Goal: Task Accomplishment & Management: Complete application form

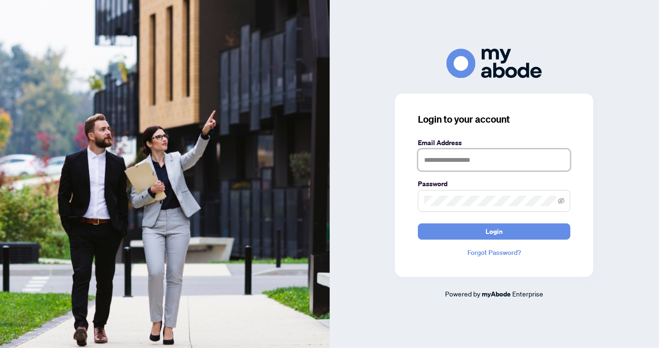
click at [437, 160] on input "text" at bounding box center [494, 160] width 153 height 22
type input "**********"
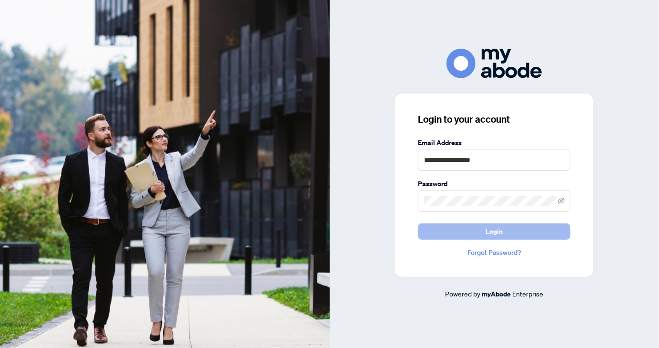
click at [499, 232] on span "Login" at bounding box center [494, 231] width 17 height 15
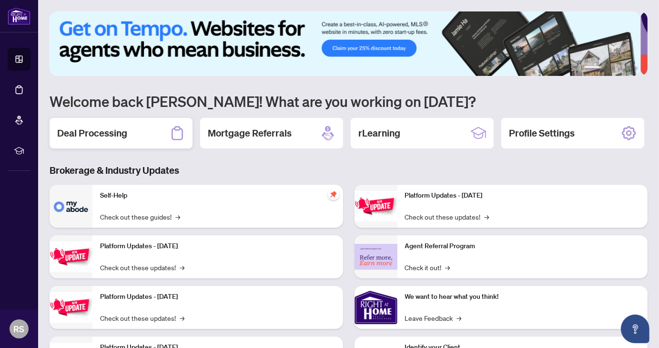
click at [135, 132] on div "Deal Processing" at bounding box center [121, 133] width 143 height 31
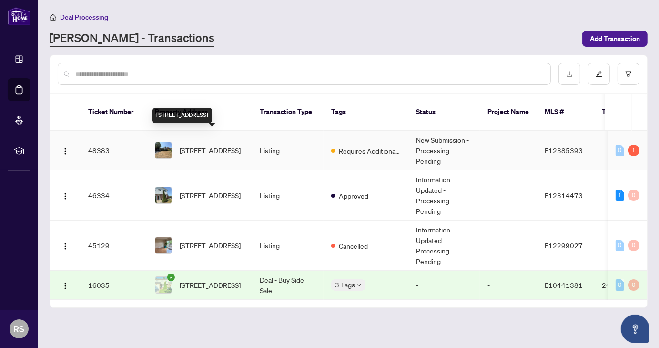
click at [215, 145] on span "[STREET_ADDRESS]" at bounding box center [210, 150] width 61 height 10
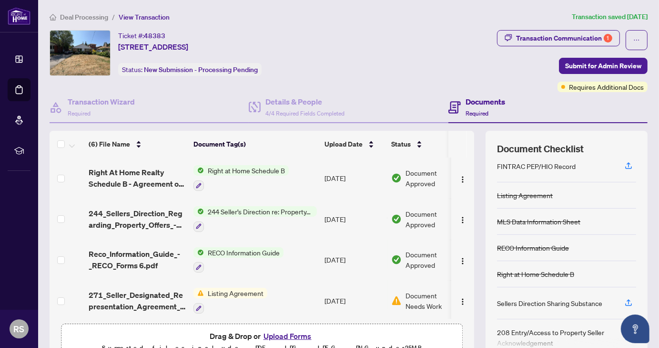
scroll to position [66, 0]
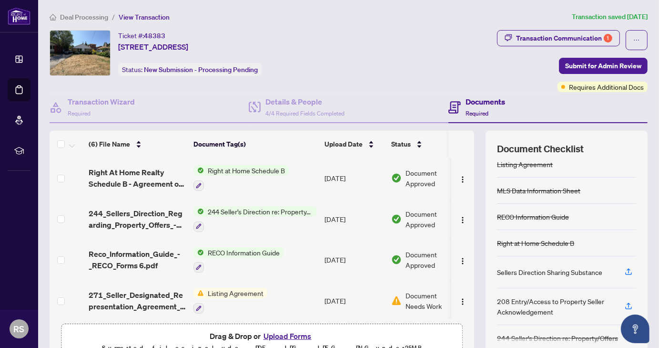
click at [225, 290] on span "Listing Agreement" at bounding box center [235, 293] width 63 height 10
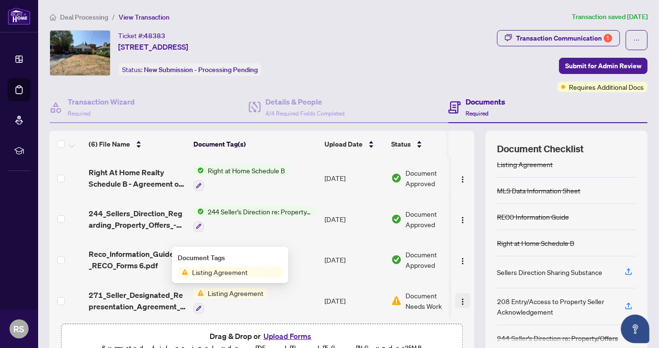
click at [459, 300] on img "button" at bounding box center [463, 302] width 8 height 8
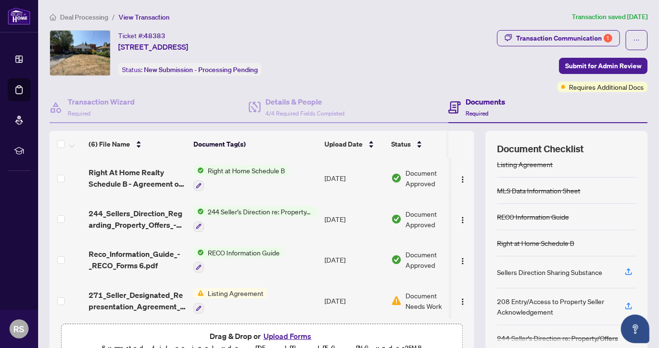
click at [422, 291] on span "Document Needs Work" at bounding box center [431, 300] width 50 height 21
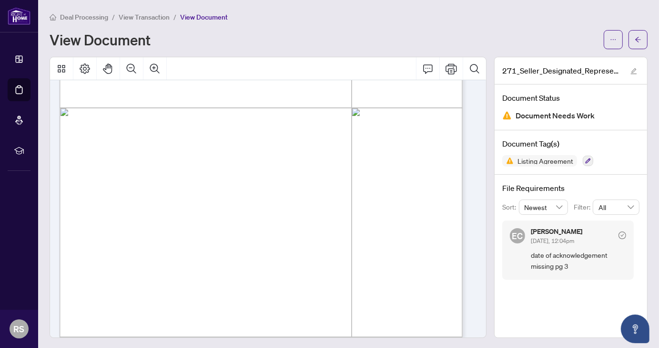
scroll to position [1348, 0]
click at [610, 40] on icon "ellipsis" at bounding box center [613, 39] width 7 height 7
click at [562, 34] on div "View Document" at bounding box center [324, 39] width 549 height 15
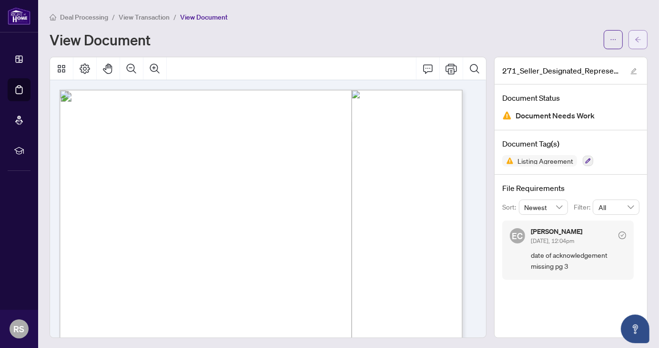
click at [635, 40] on icon "arrow-left" at bounding box center [638, 39] width 7 height 7
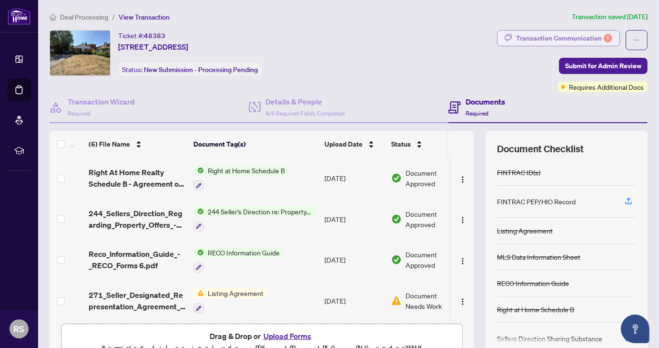
click at [557, 36] on div "Transaction Communication 1" at bounding box center [564, 38] width 96 height 15
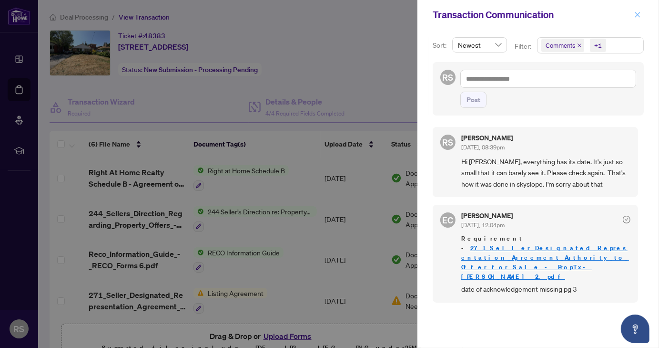
click at [638, 15] on icon "close" at bounding box center [638, 14] width 5 height 5
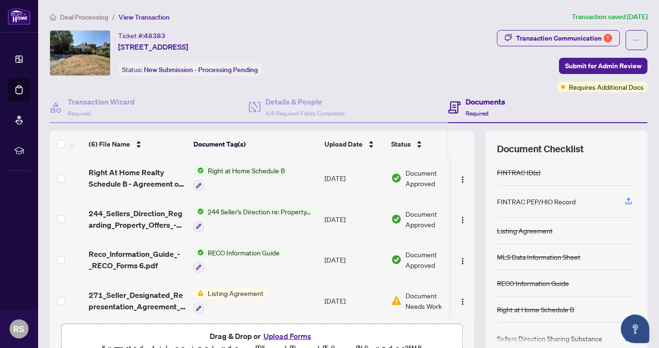
scroll to position [51, 0]
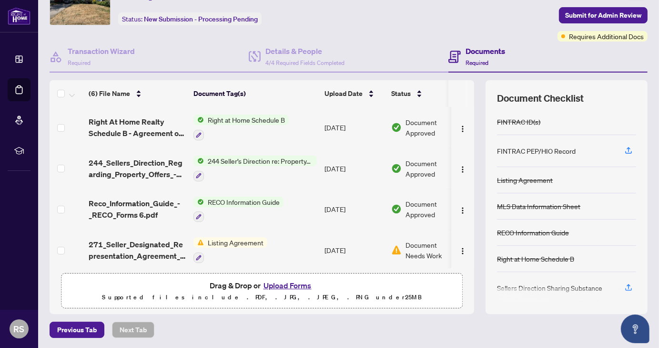
click at [282, 286] on button "Upload Forms" at bounding box center [288, 285] width 54 height 12
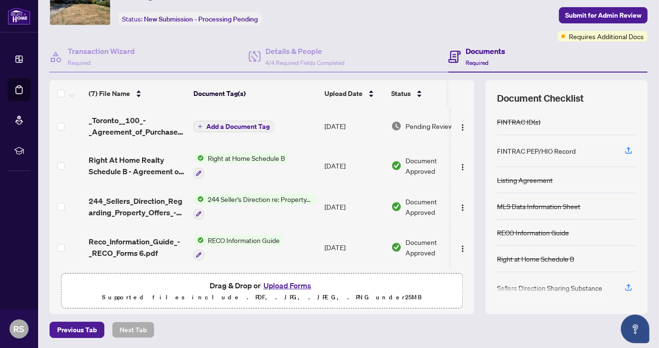
click at [278, 285] on button "Upload Forms" at bounding box center [288, 285] width 54 height 12
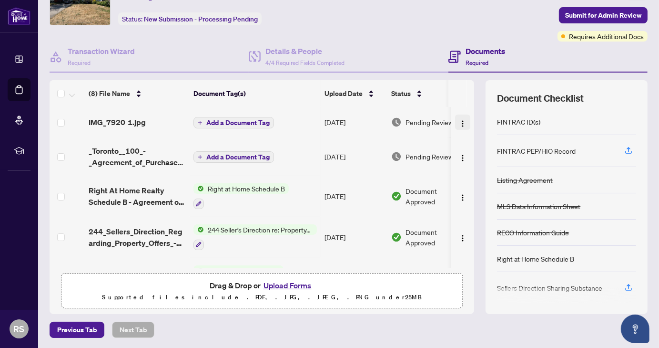
click at [459, 122] on img "button" at bounding box center [463, 124] width 8 height 8
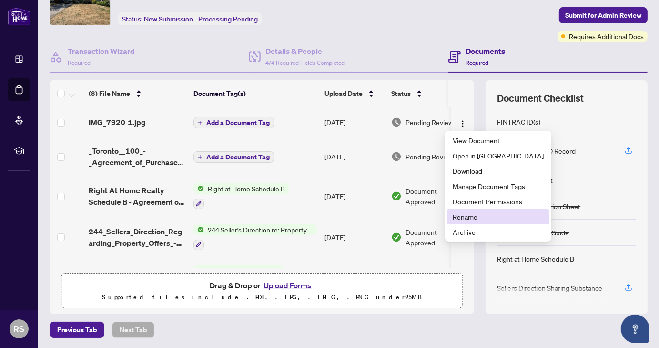
click at [466, 219] on span "Rename" at bounding box center [498, 216] width 91 height 10
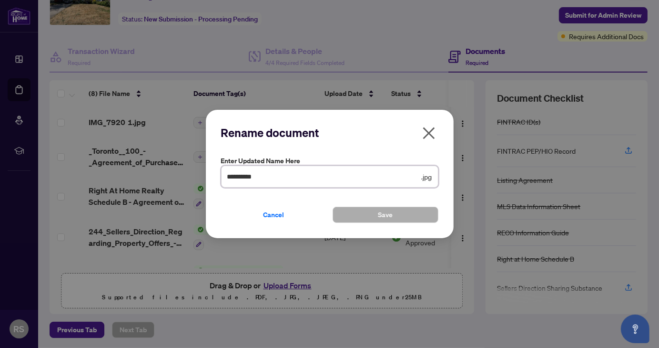
click at [271, 176] on input "**********" at bounding box center [323, 176] width 193 height 10
type input "*"
type input "**********"
click at [387, 216] on span "Save" at bounding box center [385, 214] width 15 height 15
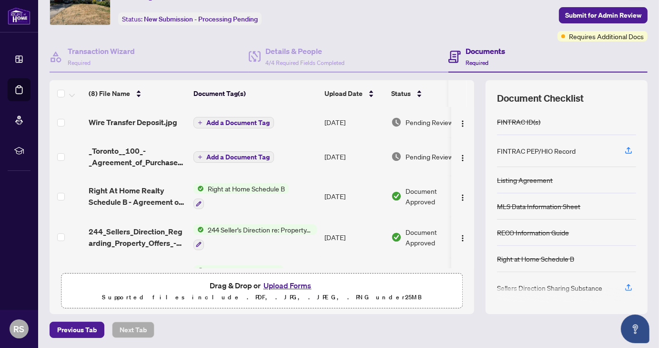
click at [281, 285] on button "Upload Forms" at bounding box center [288, 285] width 54 height 12
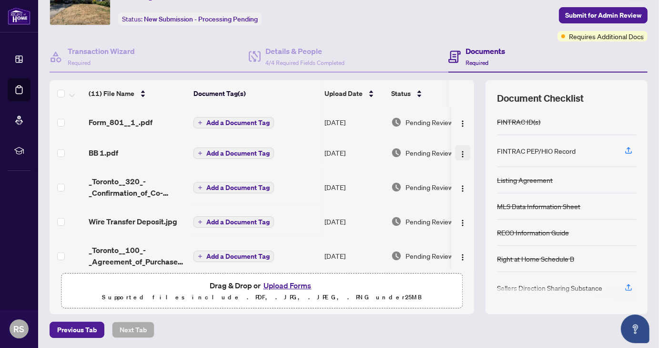
click at [459, 152] on img "button" at bounding box center [463, 154] width 8 height 8
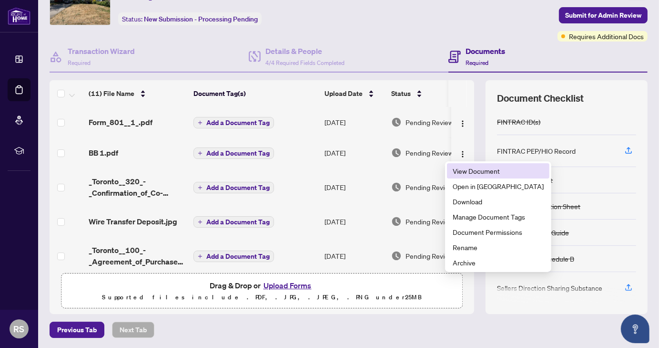
click at [470, 172] on span "View Document" at bounding box center [498, 170] width 91 height 10
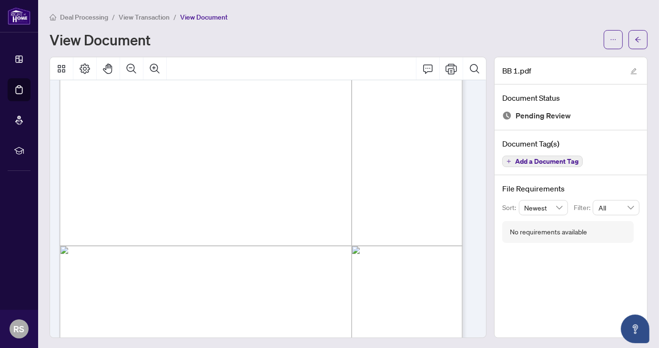
scroll to position [291, 0]
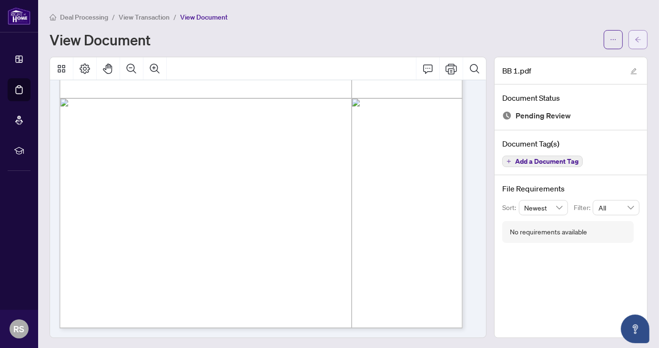
click at [636, 39] on icon "arrow-left" at bounding box center [639, 39] width 6 height 5
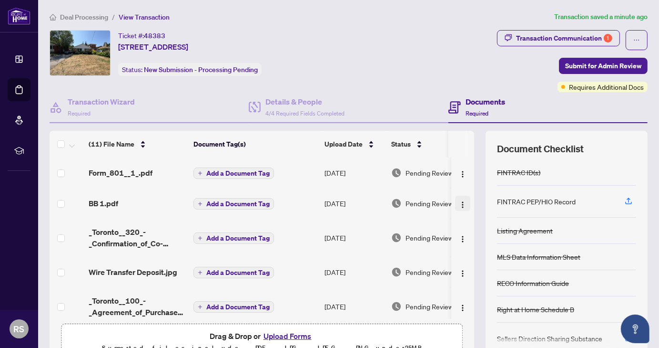
click at [459, 205] on img "button" at bounding box center [463, 205] width 8 height 8
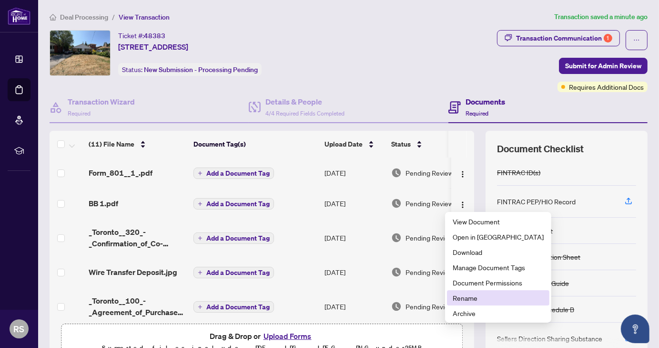
click at [465, 299] on span "Rename" at bounding box center [498, 297] width 91 height 10
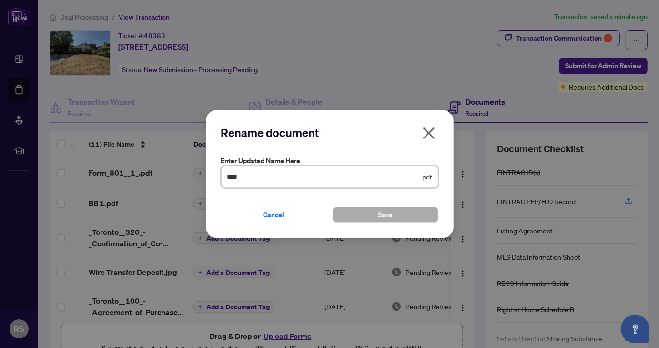
click at [248, 176] on input "****" at bounding box center [323, 176] width 192 height 10
type input "*"
type input "*******"
click at [386, 216] on span "Save" at bounding box center [385, 214] width 15 height 15
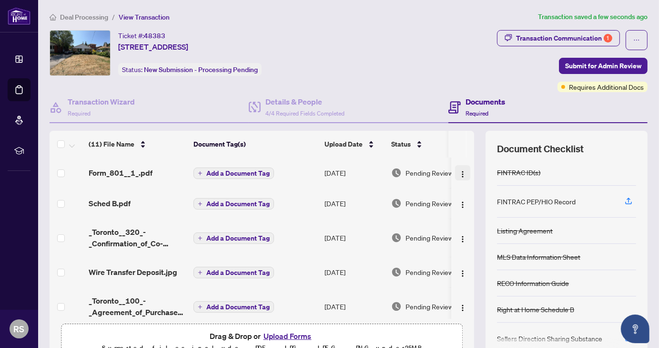
click at [459, 172] on img "button" at bounding box center [463, 174] width 8 height 8
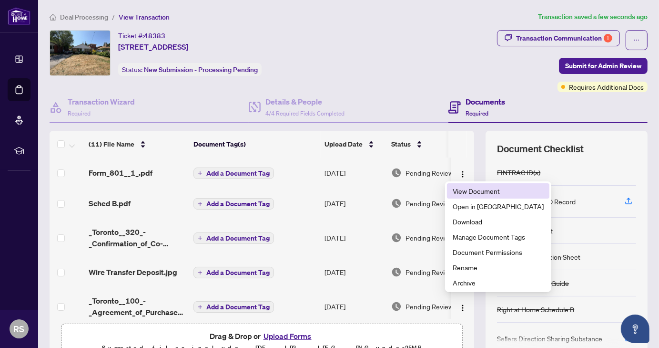
click at [473, 190] on span "View Document" at bounding box center [498, 190] width 91 height 10
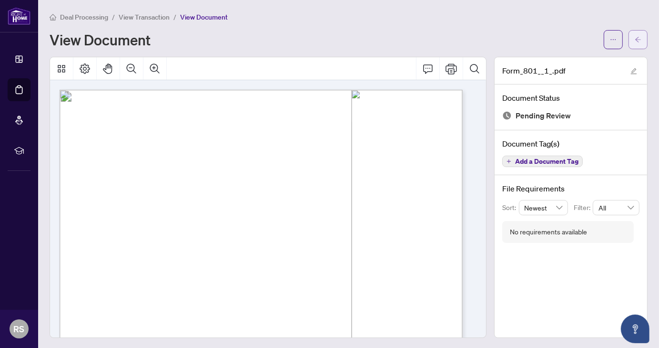
click at [636, 39] on icon "arrow-left" at bounding box center [639, 39] width 6 height 5
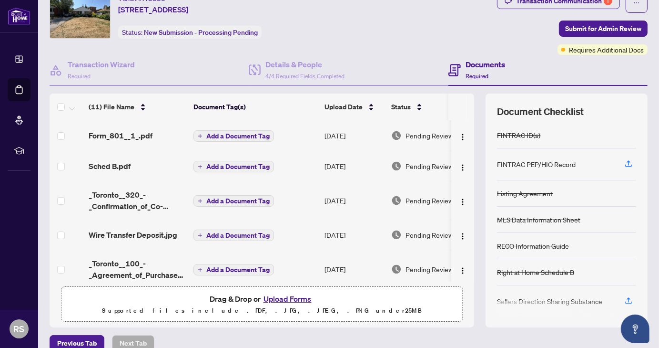
scroll to position [51, 0]
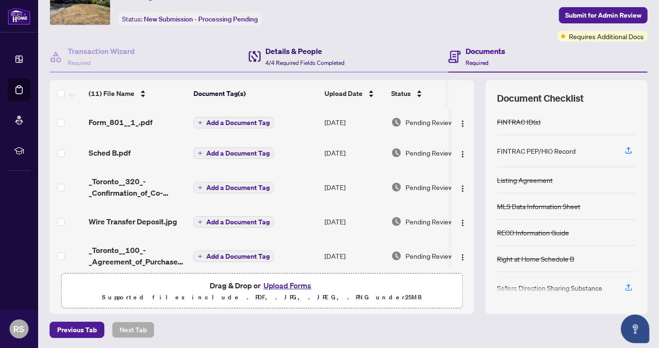
click at [288, 54] on h4 "Details & People" at bounding box center [305, 50] width 79 height 11
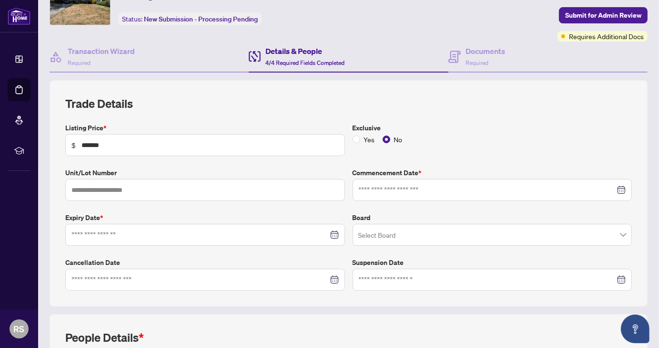
type input "**********"
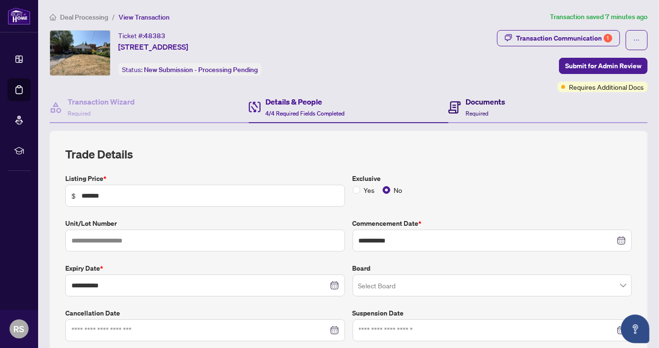
click at [476, 110] on span "Required" at bounding box center [477, 113] width 23 height 7
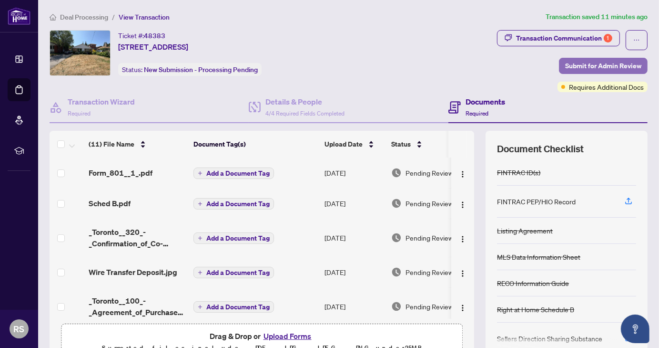
click at [585, 65] on span "Submit for Admin Review" at bounding box center [604, 65] width 76 height 15
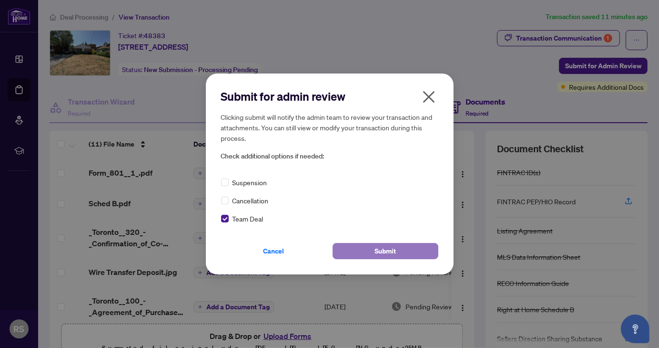
click at [376, 252] on span "Submit" at bounding box center [385, 250] width 21 height 15
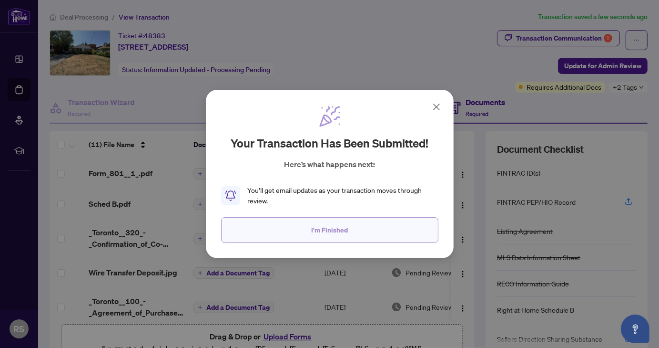
click at [334, 232] on span "I'm Finished" at bounding box center [329, 229] width 37 height 15
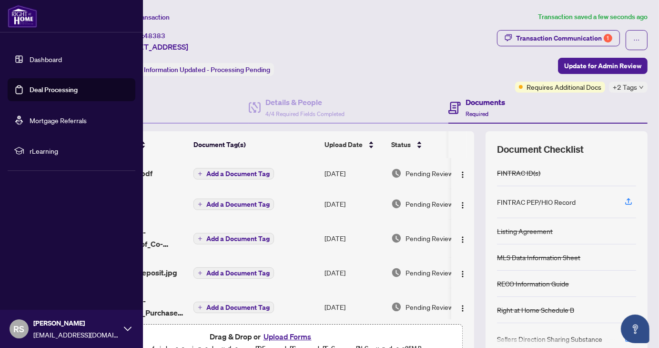
click at [127, 330] on icon at bounding box center [128, 328] width 8 height 4
click at [39, 273] on span "Logout" at bounding box center [38, 271] width 21 height 15
